Goal: Transaction & Acquisition: Purchase product/service

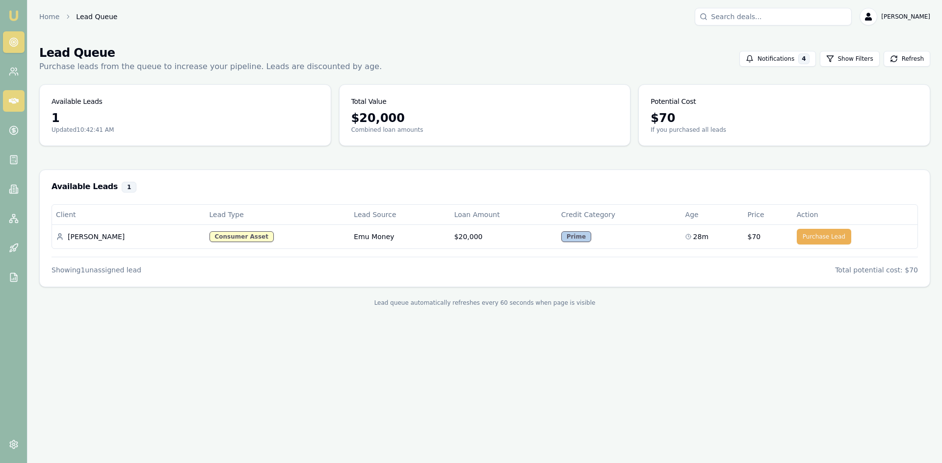
click at [7, 100] on link at bounding box center [14, 101] width 22 height 22
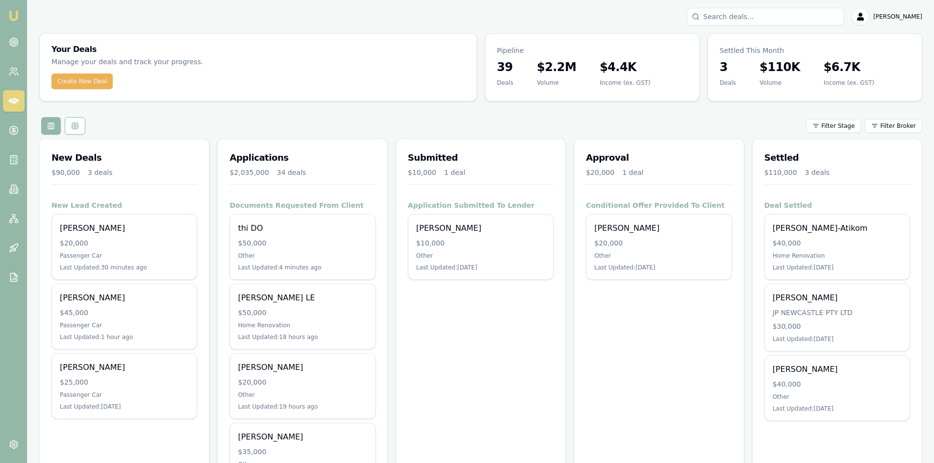
scroll to position [49, 0]
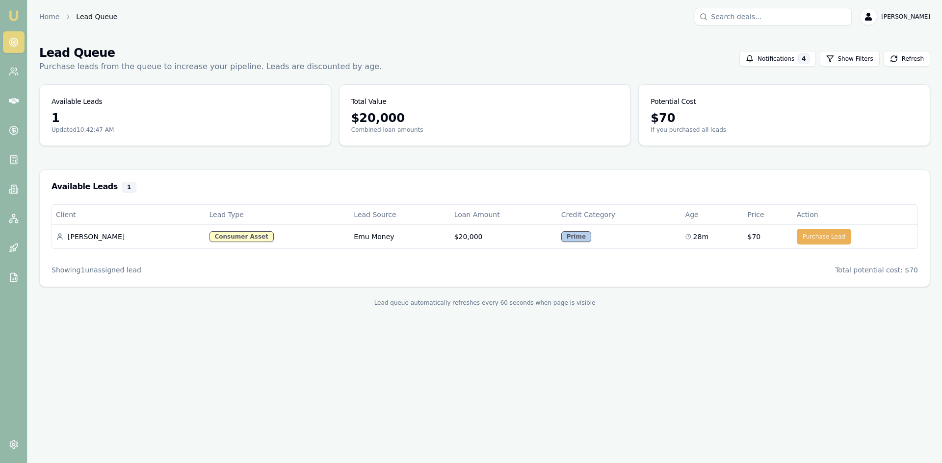
click at [17, 36] on link at bounding box center [14, 42] width 22 height 22
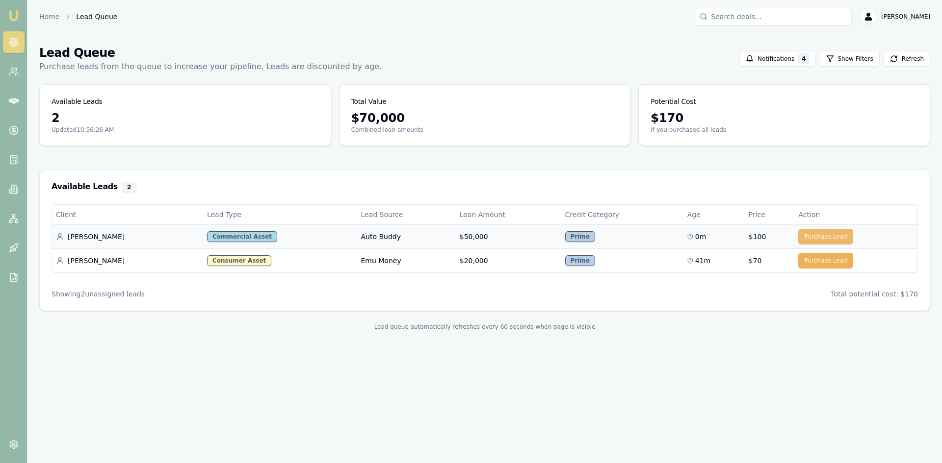
click at [806, 234] on button "Purchase Lead" at bounding box center [825, 237] width 54 height 16
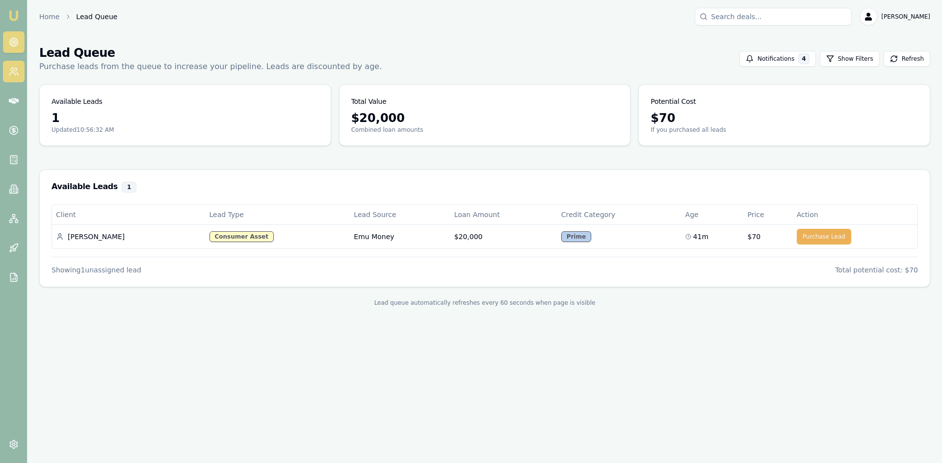
click at [10, 75] on icon at bounding box center [14, 72] width 10 height 10
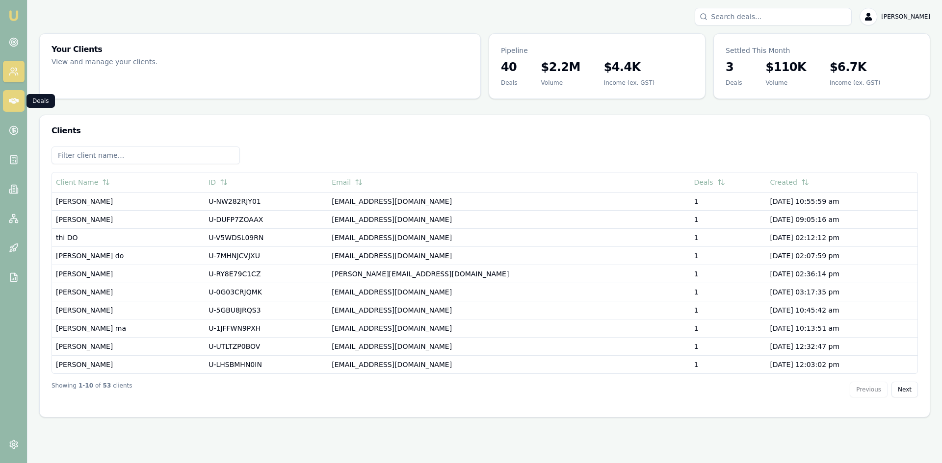
click at [12, 102] on icon at bounding box center [14, 101] width 10 height 6
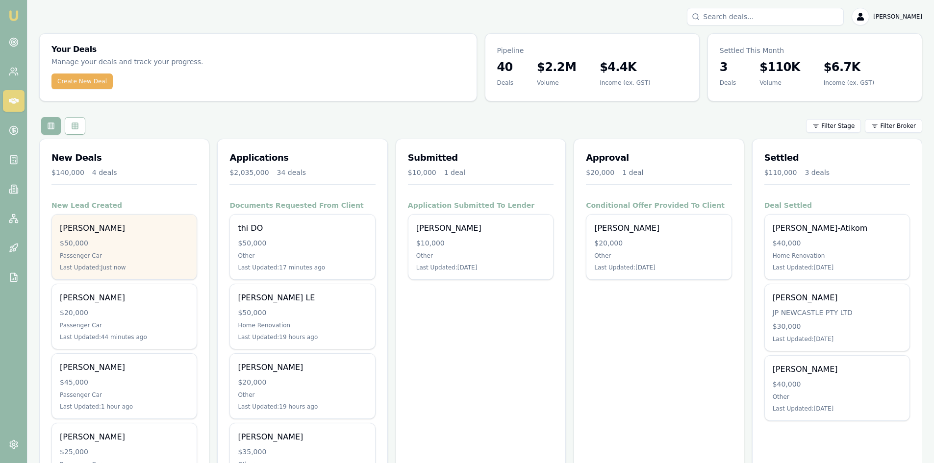
click at [135, 251] on div "Aaron Wakeley $50,000 Passenger Car Last Updated: Just now" at bounding box center [124, 247] width 145 height 65
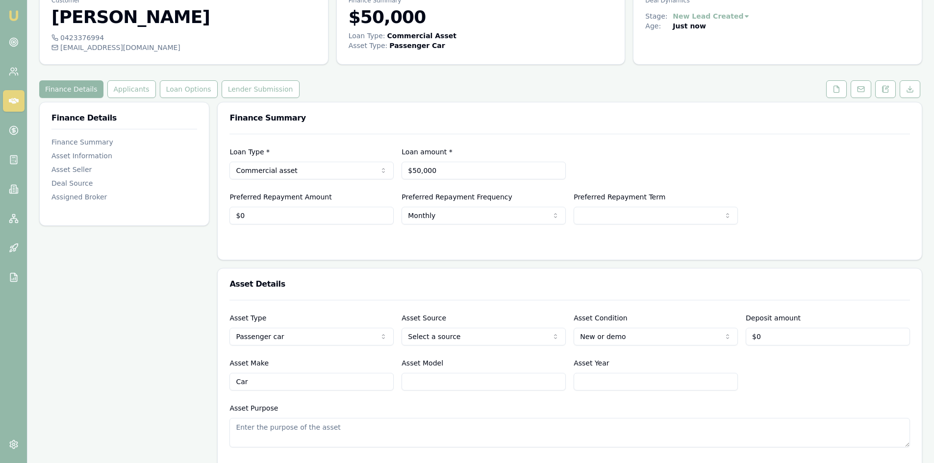
scroll to position [98, 0]
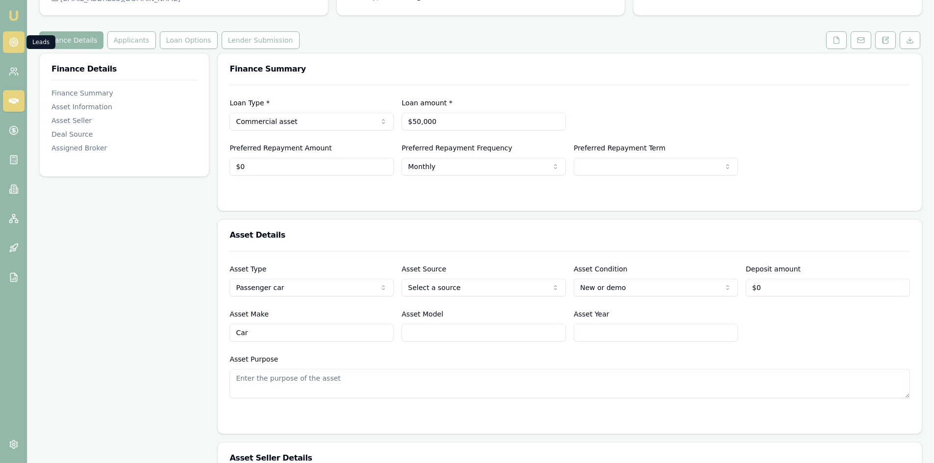
click at [13, 43] on circle at bounding box center [13, 41] width 1 height 1
